Goal: Complete application form

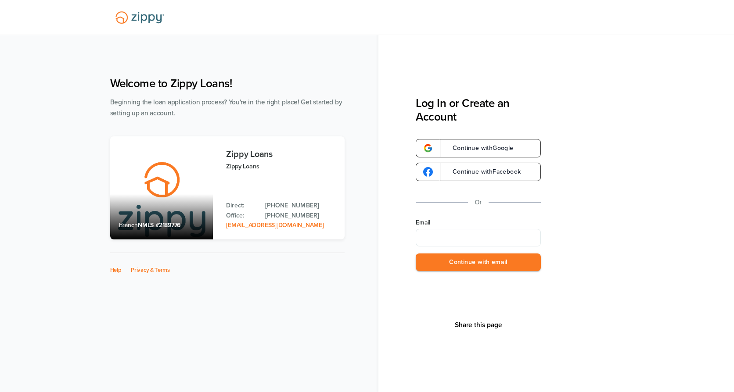
drag, startPoint x: 454, startPoint y: 229, endPoint x: 453, endPoint y: 233, distance: 4.9
click at [454, 229] on input "Email" at bounding box center [477, 238] width 125 height 18
type input "**********"
click at [462, 262] on button "Continue with email" at bounding box center [477, 263] width 125 height 18
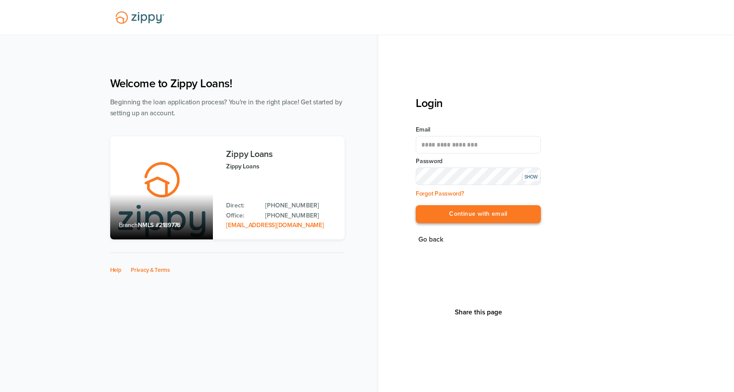
click at [460, 215] on button "Continue with email" at bounding box center [477, 214] width 125 height 18
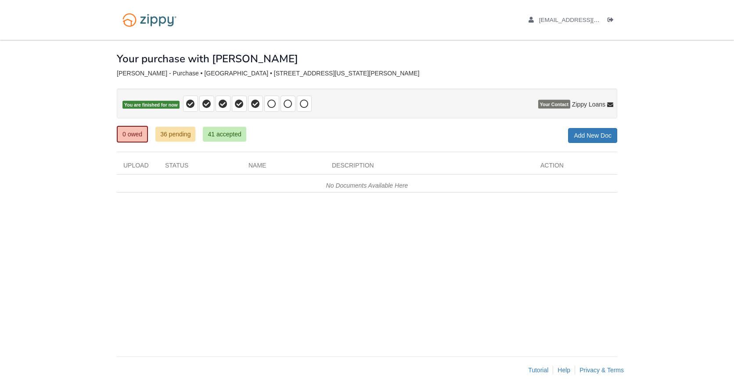
click at [538, 106] on span "Your Contact" at bounding box center [554, 104] width 32 height 9
click at [274, 109] on span at bounding box center [271, 104] width 15 height 16
click at [531, 268] on div "× × × Pending Add Document Notice document will be included in the email sent t…" at bounding box center [367, 194] width 500 height 308
click at [656, 204] on body "[EMAIL_ADDRESS][DOMAIN_NAME] Logout ×" at bounding box center [367, 196] width 734 height 392
